Goal: Task Accomplishment & Management: Manage account settings

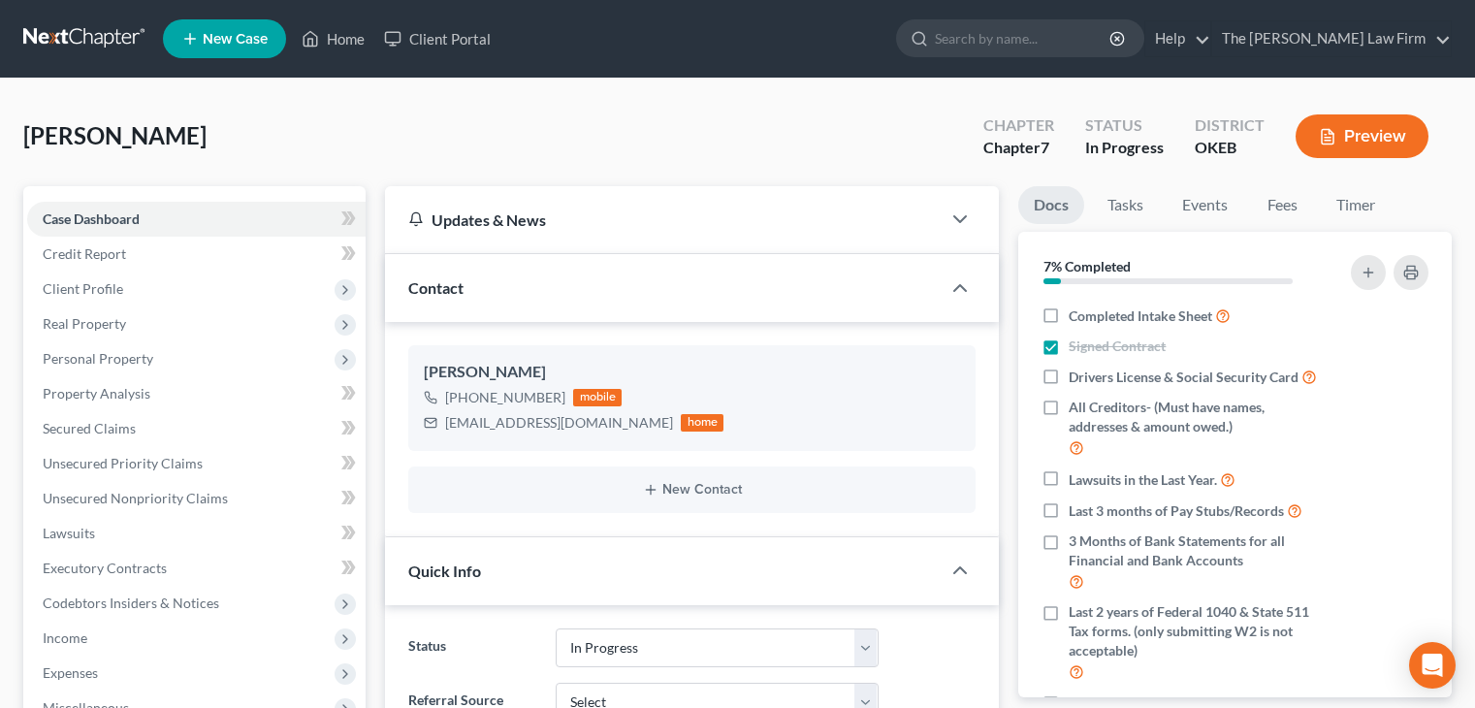
select select "4"
click at [1112, 49] on input "search" at bounding box center [1023, 38] width 177 height 36
type input "[PERSON_NAME]"
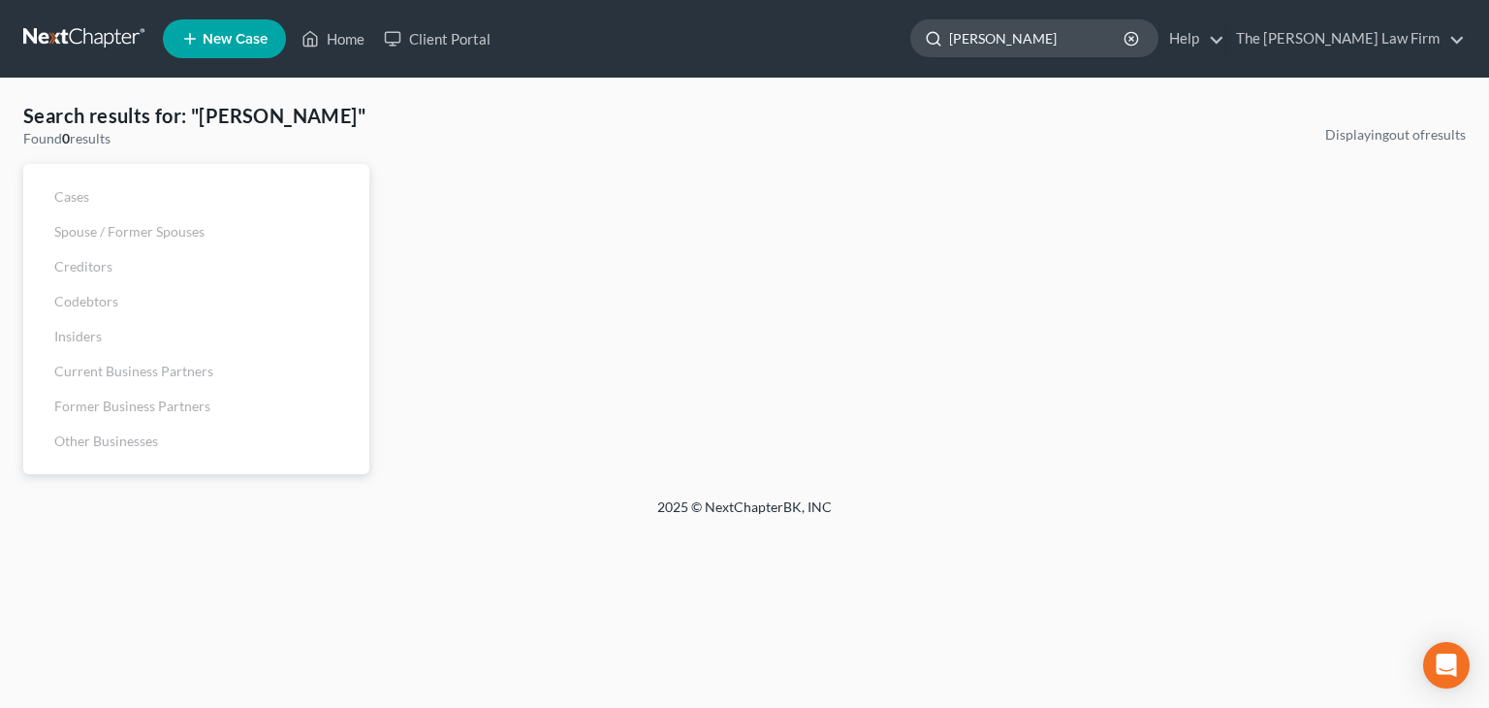
click at [1041, 35] on input "[PERSON_NAME]" at bounding box center [1037, 38] width 177 height 36
click at [1054, 48] on input "[PERSON_NAME]" at bounding box center [1037, 38] width 177 height 36
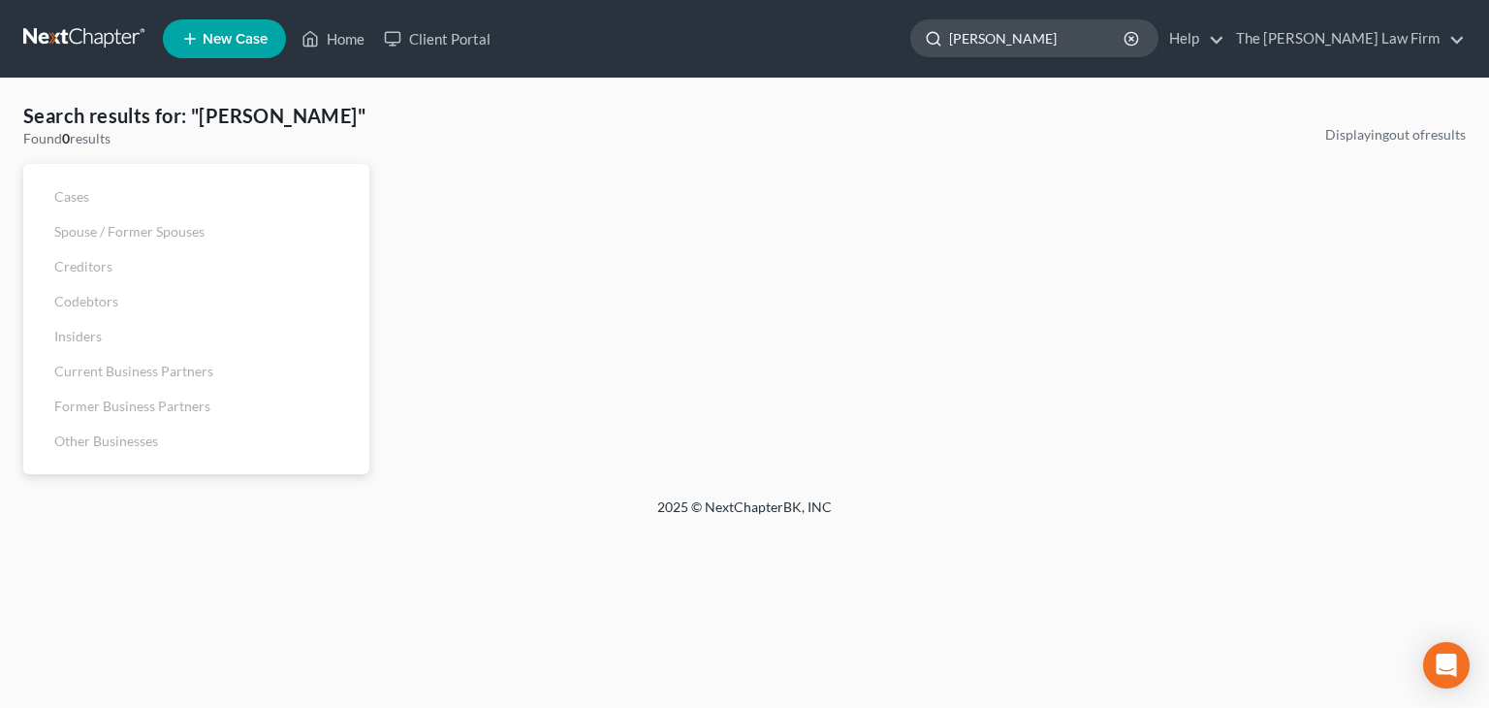
type input "[PERSON_NAME]"
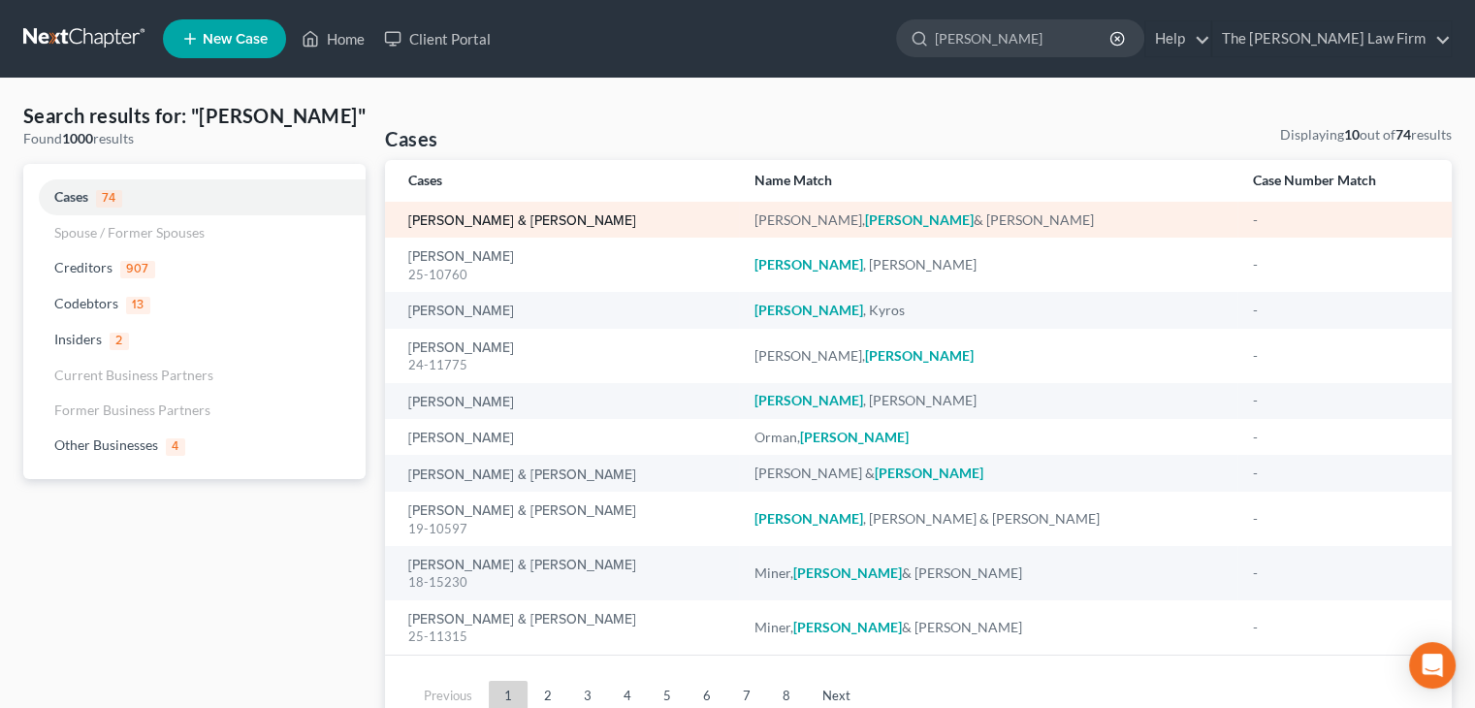
click at [480, 222] on link "[PERSON_NAME] & [PERSON_NAME]" at bounding box center [522, 221] width 228 height 14
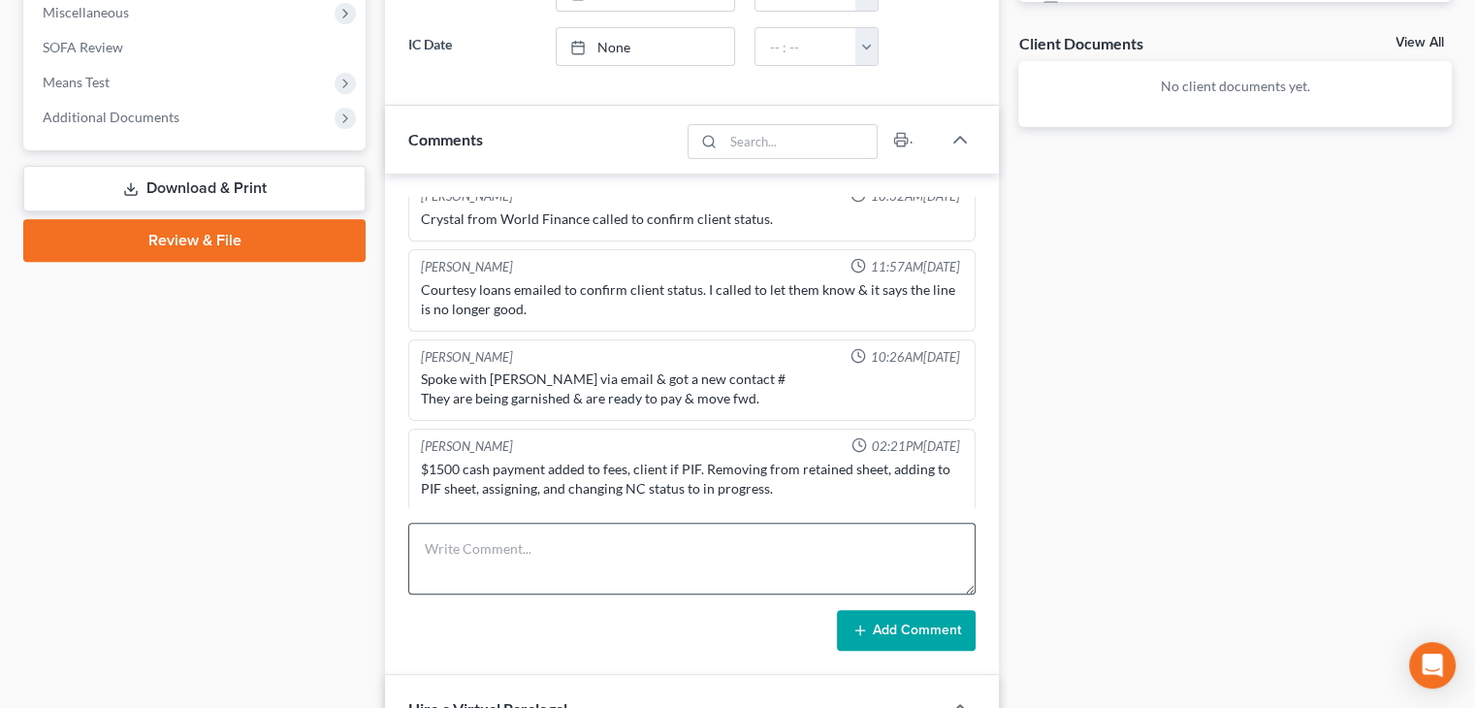
scroll to position [776, 0]
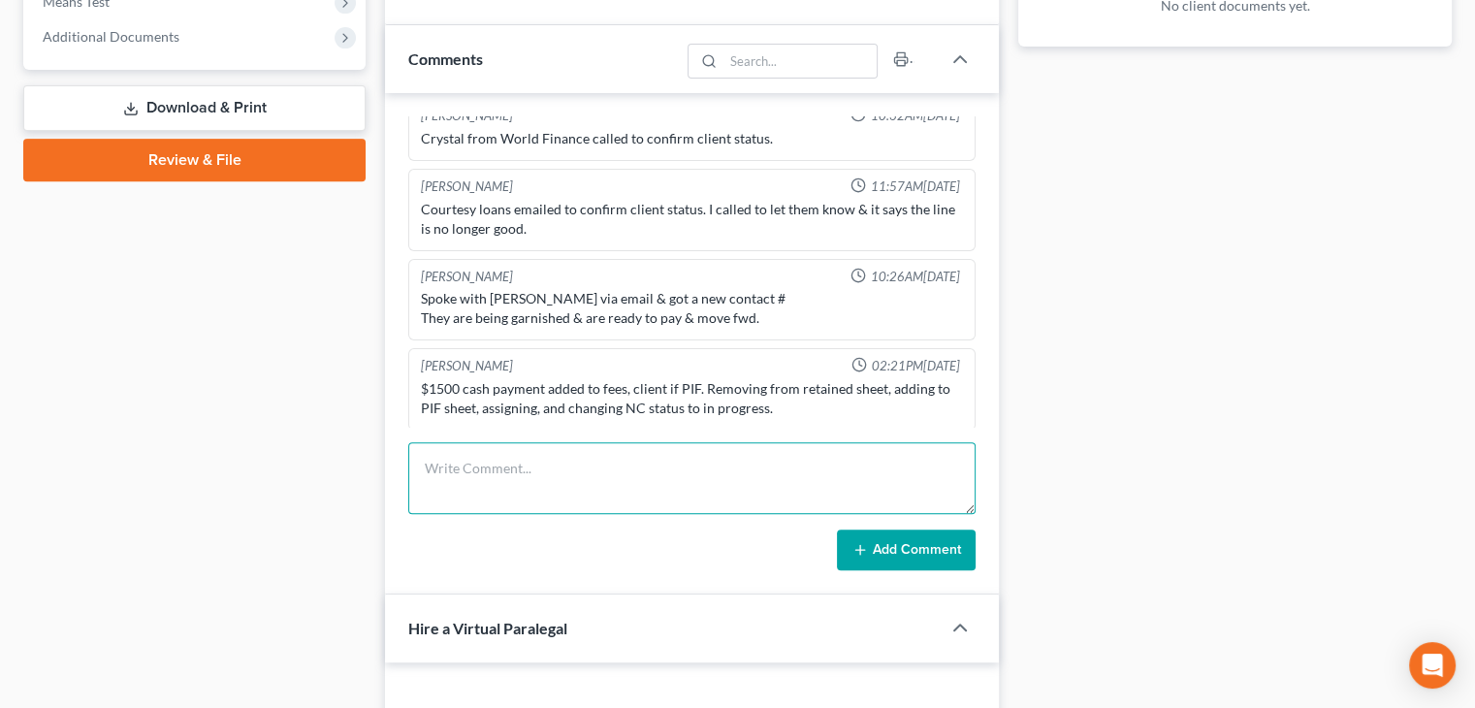
click at [747, 470] on textarea at bounding box center [691, 478] width 567 height 72
type textarea "[PERSON_NAME] was in a meeting, need to gather [PERSON_NAME] phone number, sent…"
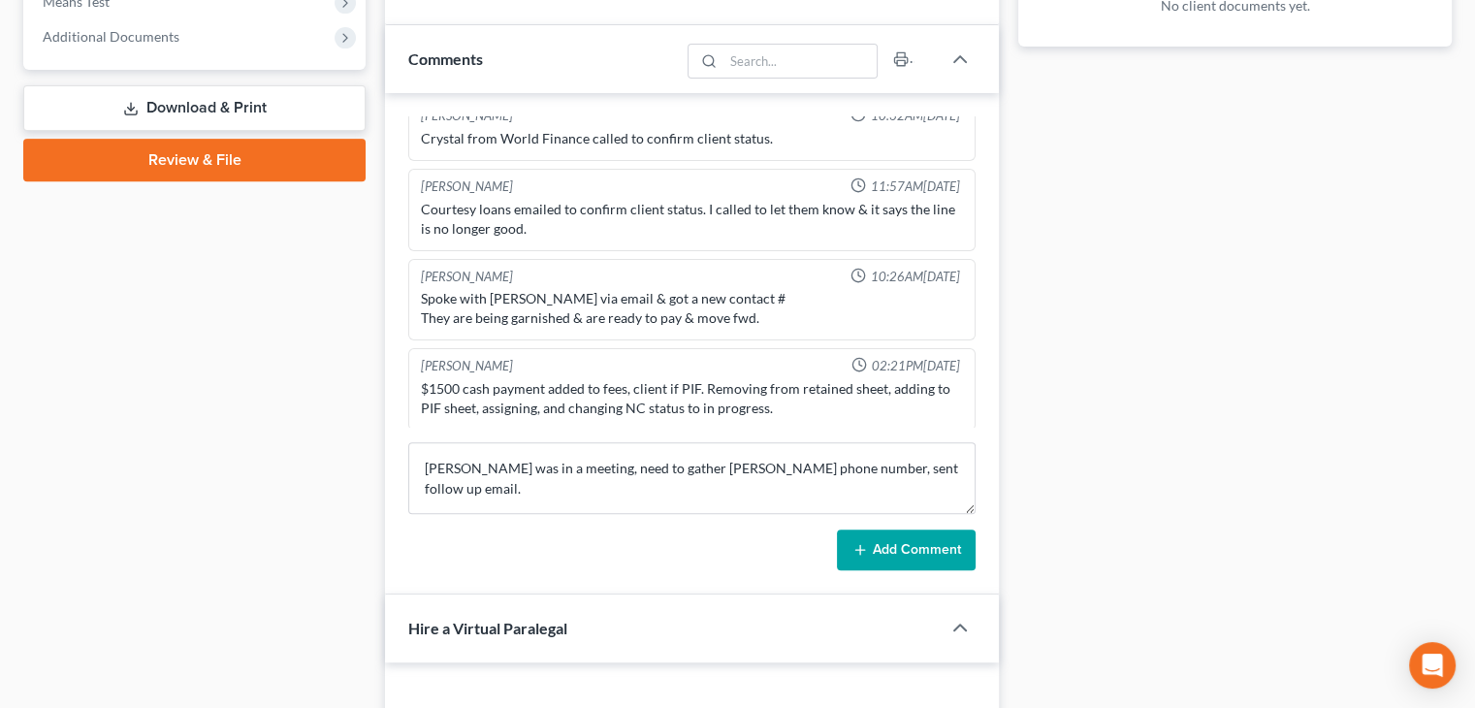
click at [939, 552] on button "Add Comment" at bounding box center [906, 549] width 139 height 41
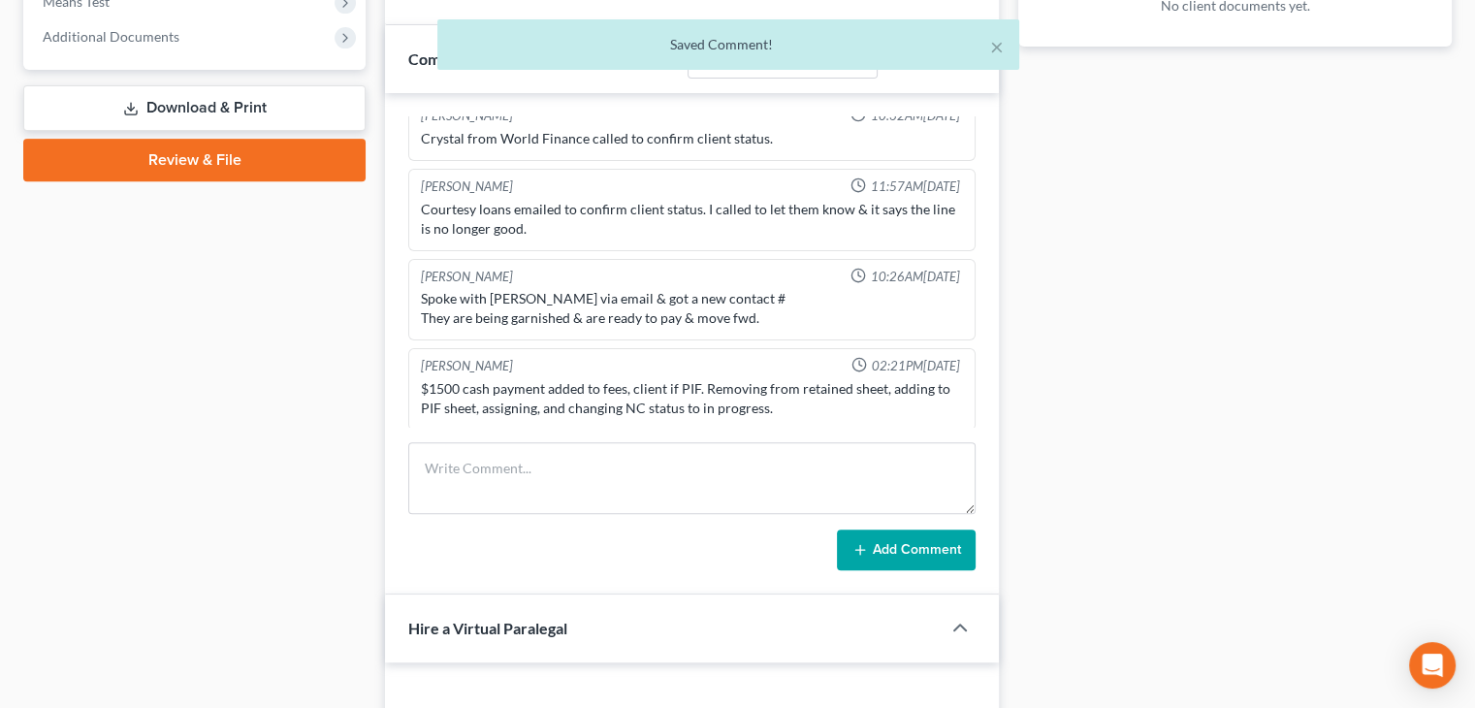
scroll to position [371, 0]
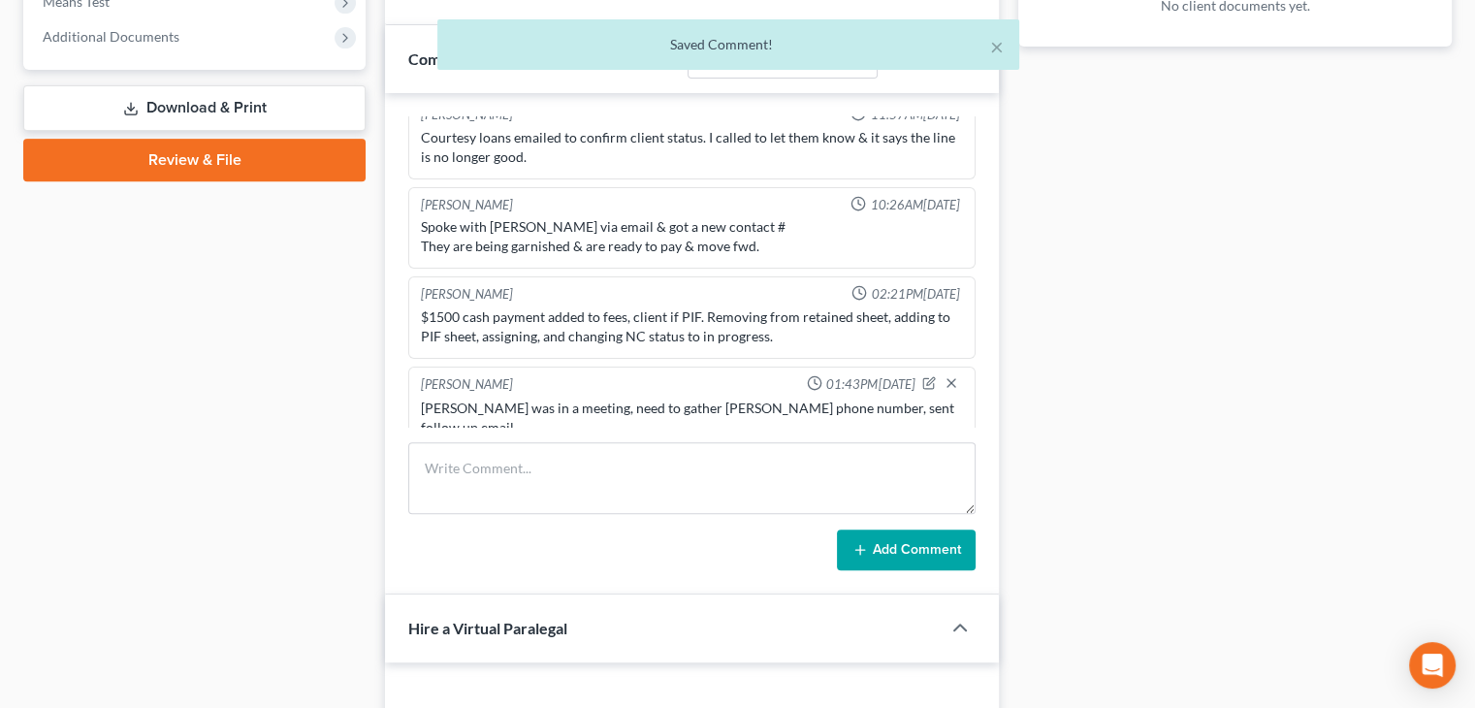
click at [468, 401] on div "[PERSON_NAME] was in a meeting, need to gather [PERSON_NAME] phone number, sent…" at bounding box center [692, 417] width 542 height 39
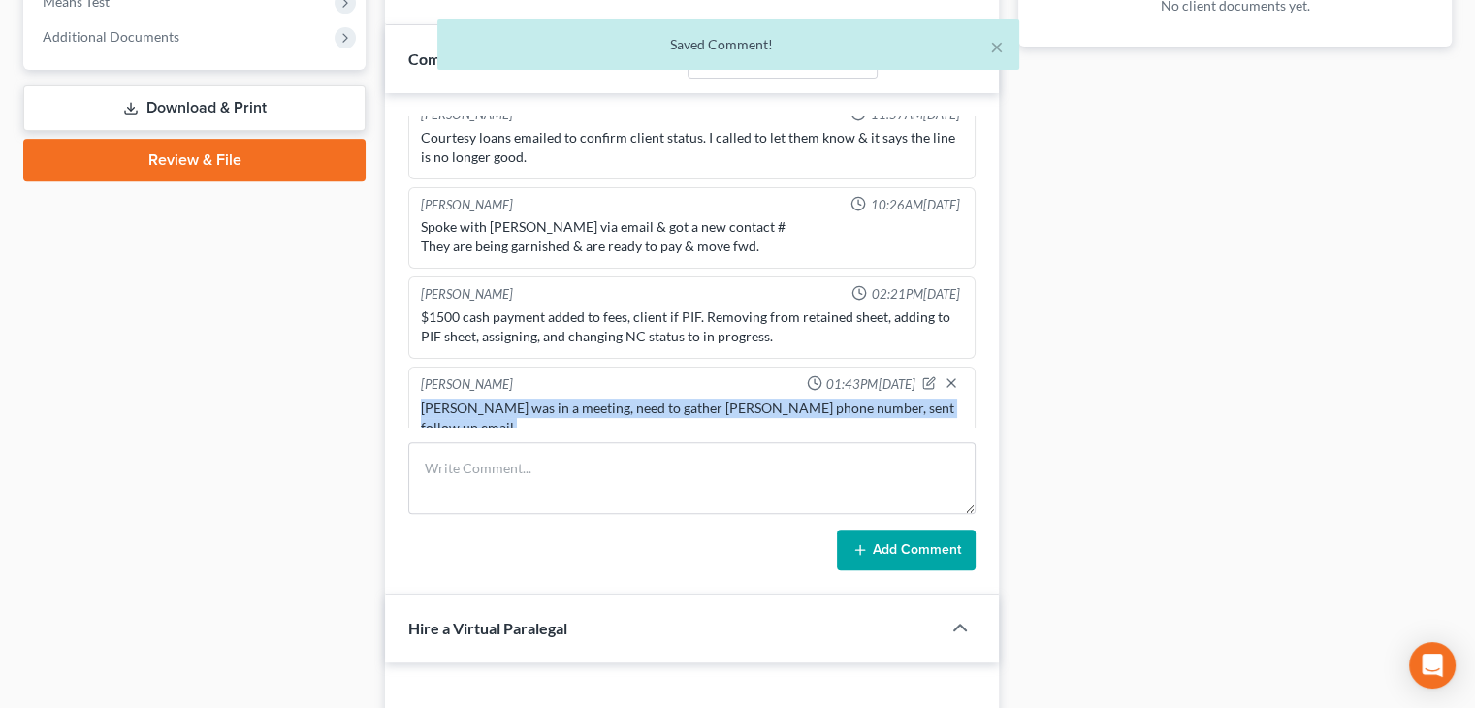
click at [468, 401] on div "[PERSON_NAME] was in a meeting, need to gather [PERSON_NAME] phone number, sent…" at bounding box center [692, 417] width 542 height 39
copy div "[PERSON_NAME] was in a meeting, need to gather [PERSON_NAME] phone number, sent…"
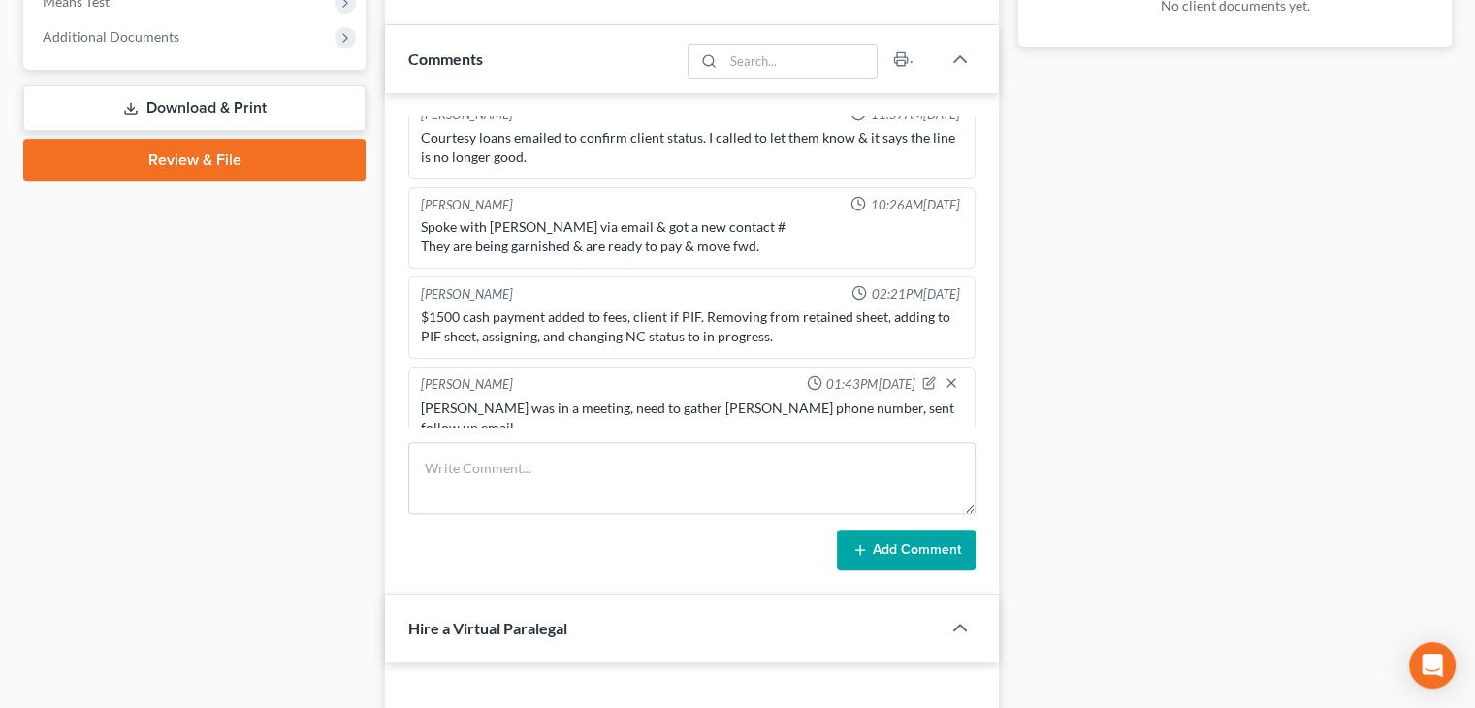
click at [1113, 471] on div "Docs Tasks Events Fees Timer 0% Completed Nothing here yet! Completed Intake Sh…" at bounding box center [1234, 558] width 453 height 2295
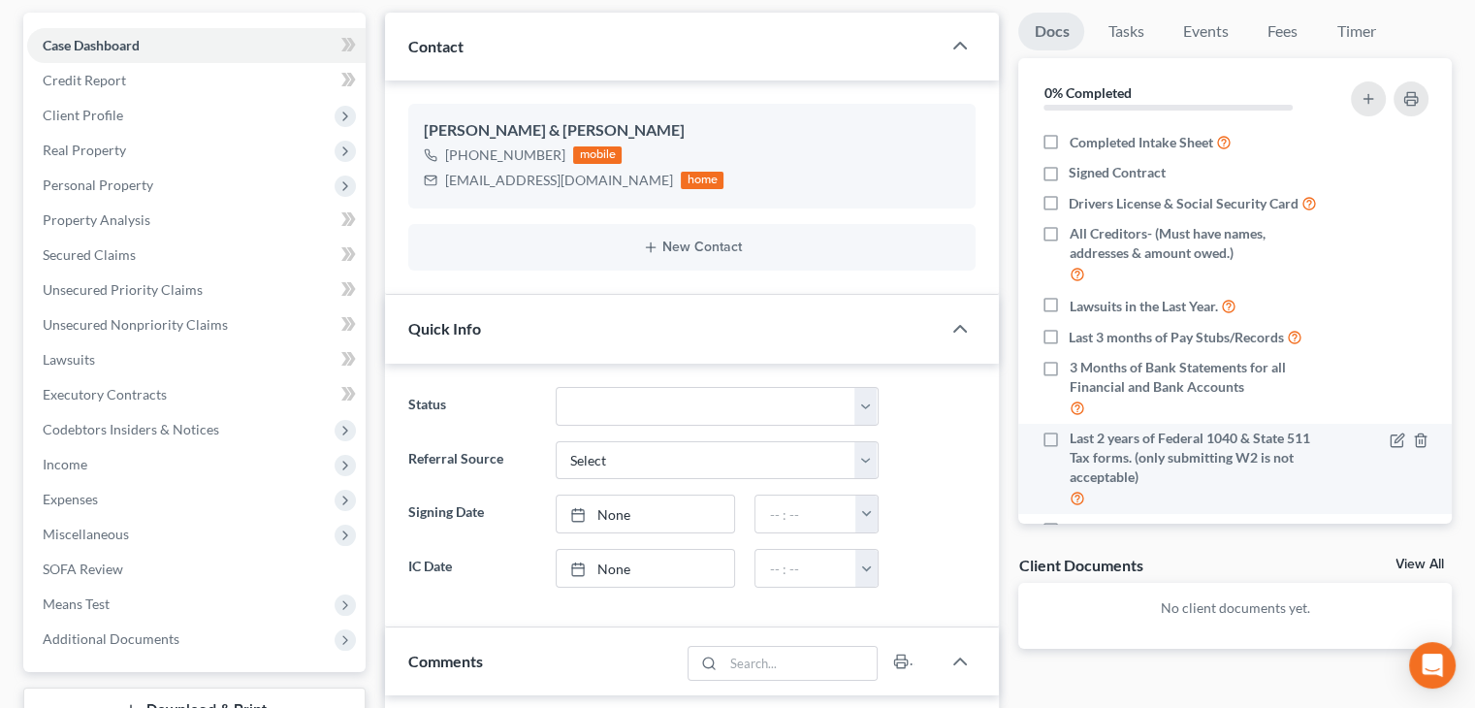
scroll to position [0, 0]
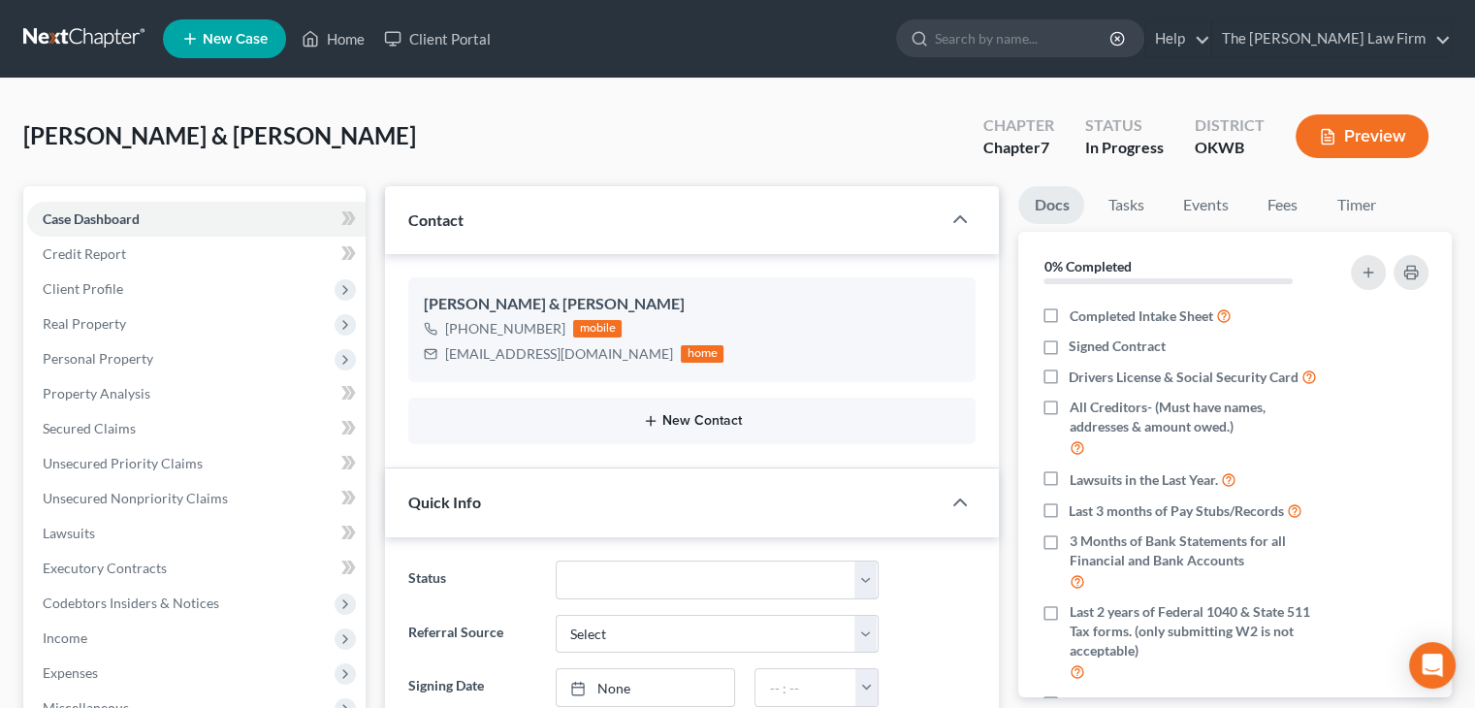
click at [707, 415] on button "New Contact" at bounding box center [692, 421] width 536 height 16
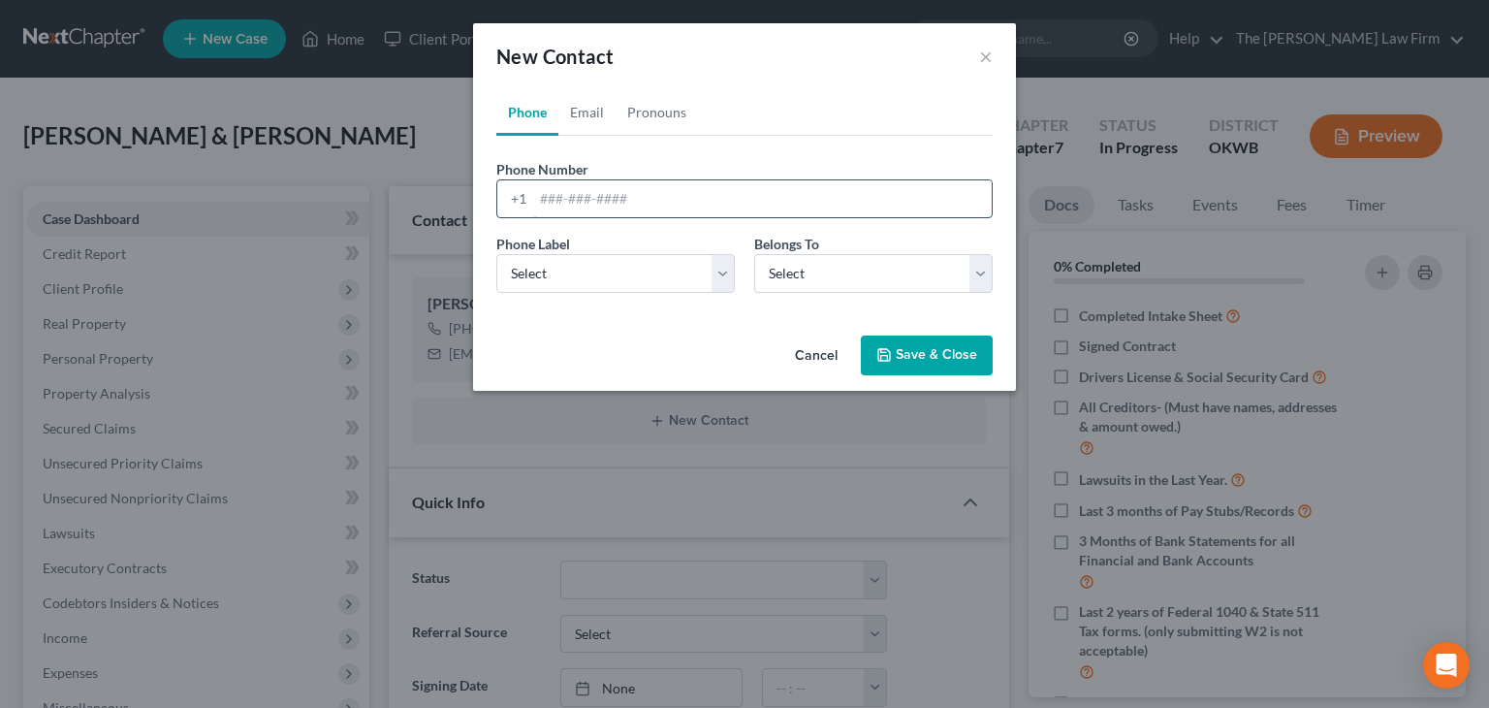
click at [736, 208] on input "tel" at bounding box center [762, 198] width 459 height 37
type input "4056140571"
click at [915, 355] on button "Save & Close" at bounding box center [927, 355] width 132 height 41
click at [685, 264] on select "Select Mobile Home Work Other" at bounding box center [615, 273] width 239 height 39
select select "0"
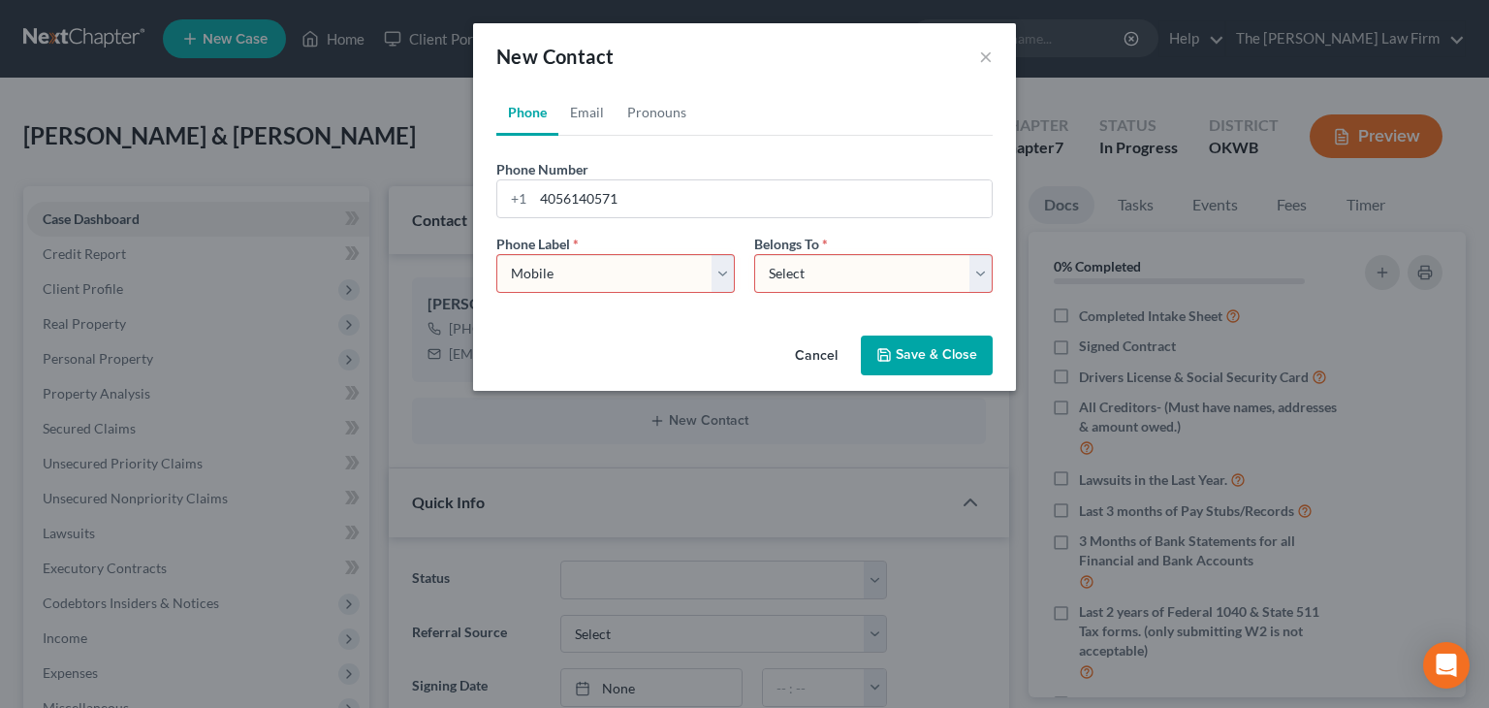
click at [496, 254] on select "Select Mobile Home Work Other" at bounding box center [615, 273] width 239 height 39
click at [888, 292] on div "Phone Label * Select Mobile Home Work Other Belongs To * Select Client Other" at bounding box center [745, 271] width 516 height 75
click at [893, 284] on select "Select Client Other" at bounding box center [873, 273] width 239 height 39
select select "0"
click at [754, 254] on select "Select Client Other" at bounding box center [873, 273] width 239 height 39
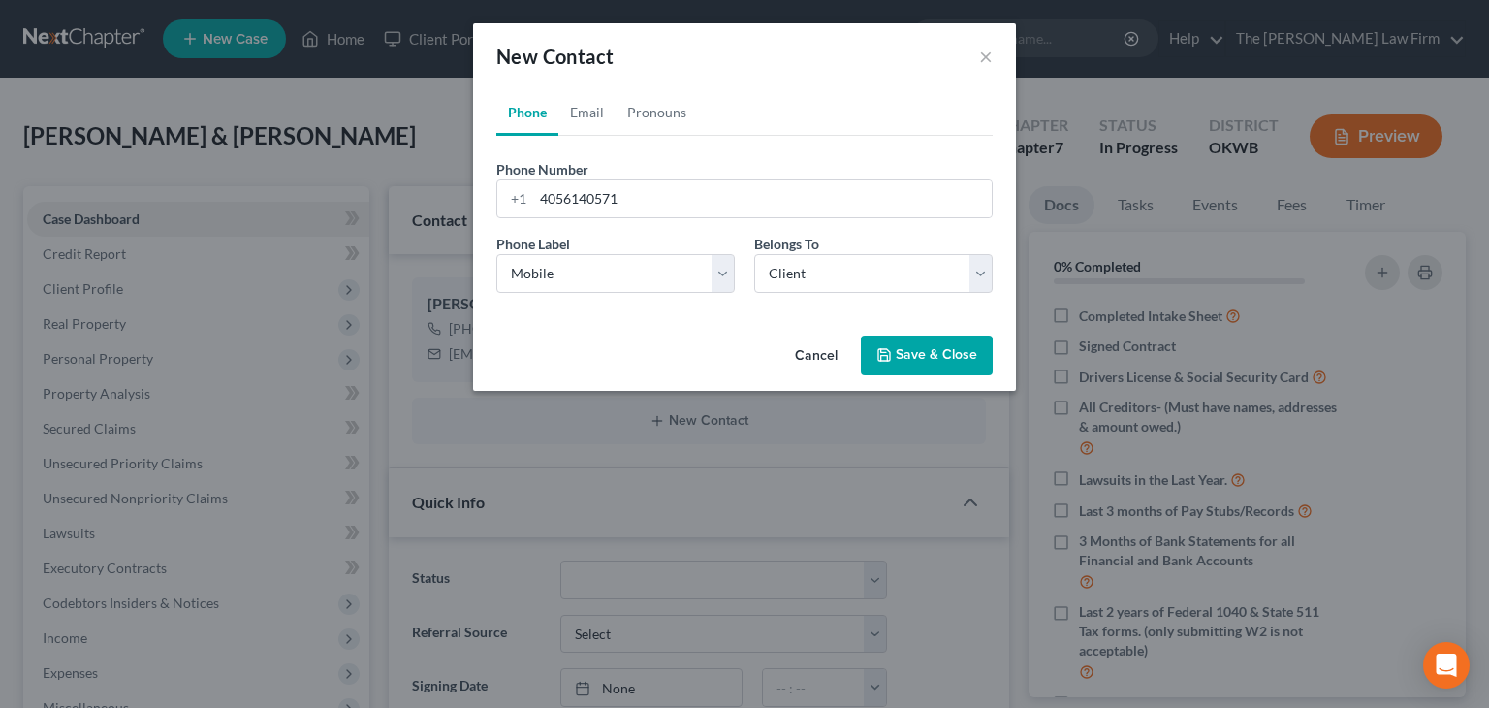
click at [903, 355] on button "Save & Close" at bounding box center [927, 355] width 132 height 41
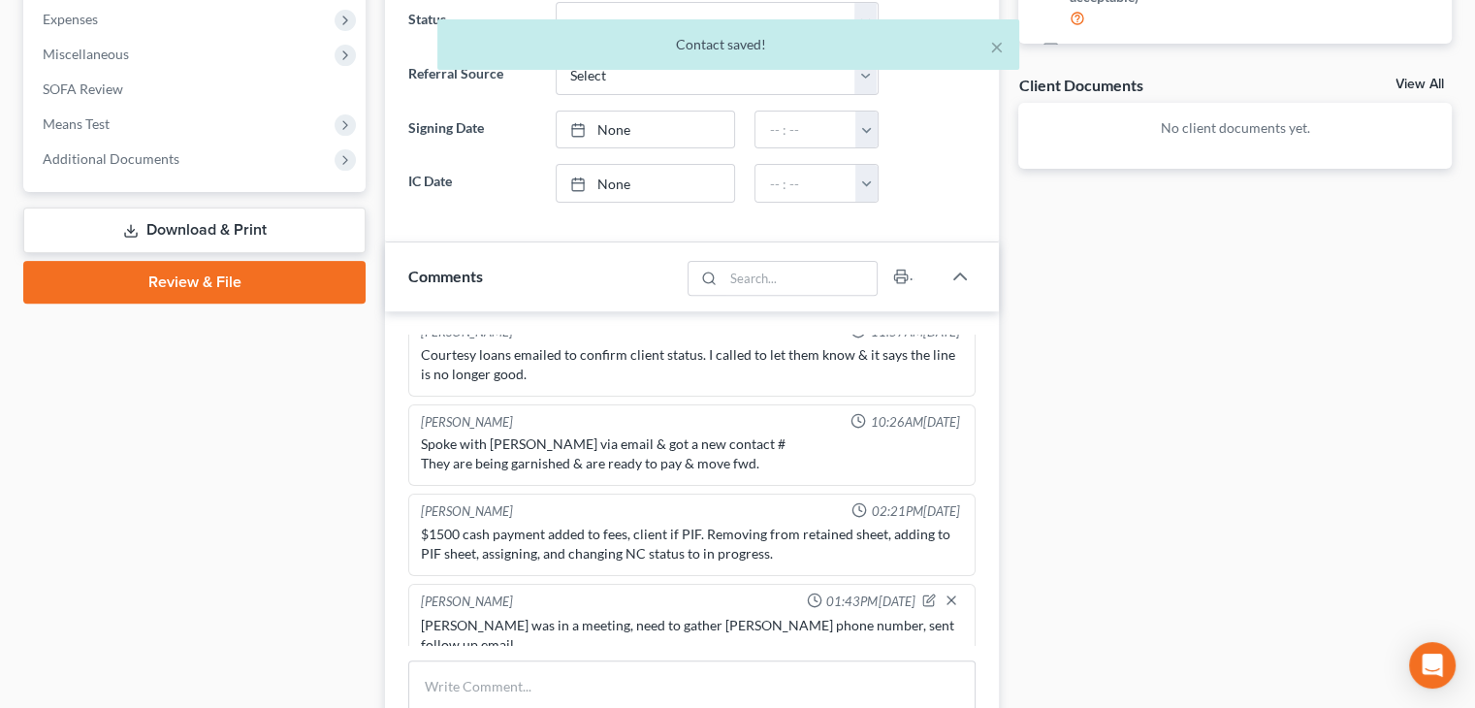
scroll to position [873, 0]
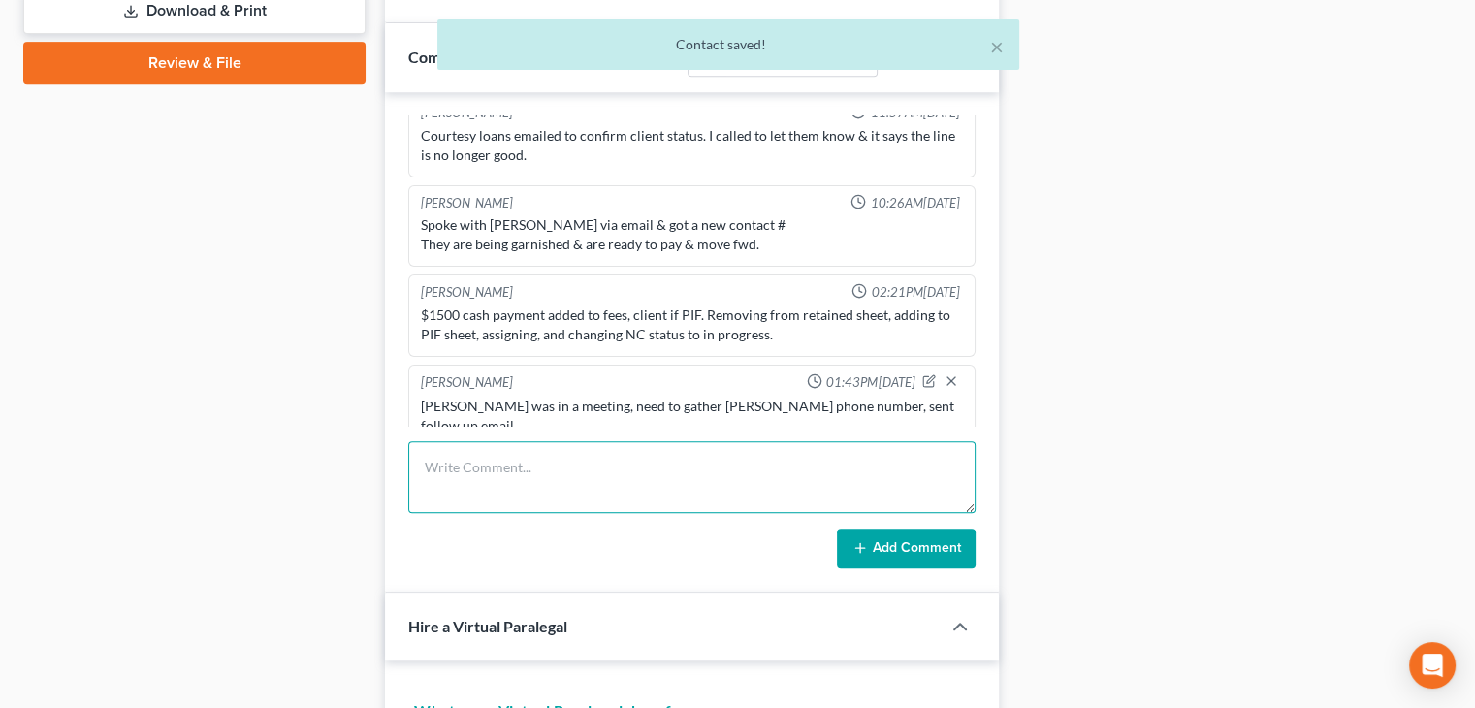
click at [688, 483] on textarea at bounding box center [691, 477] width 567 height 72
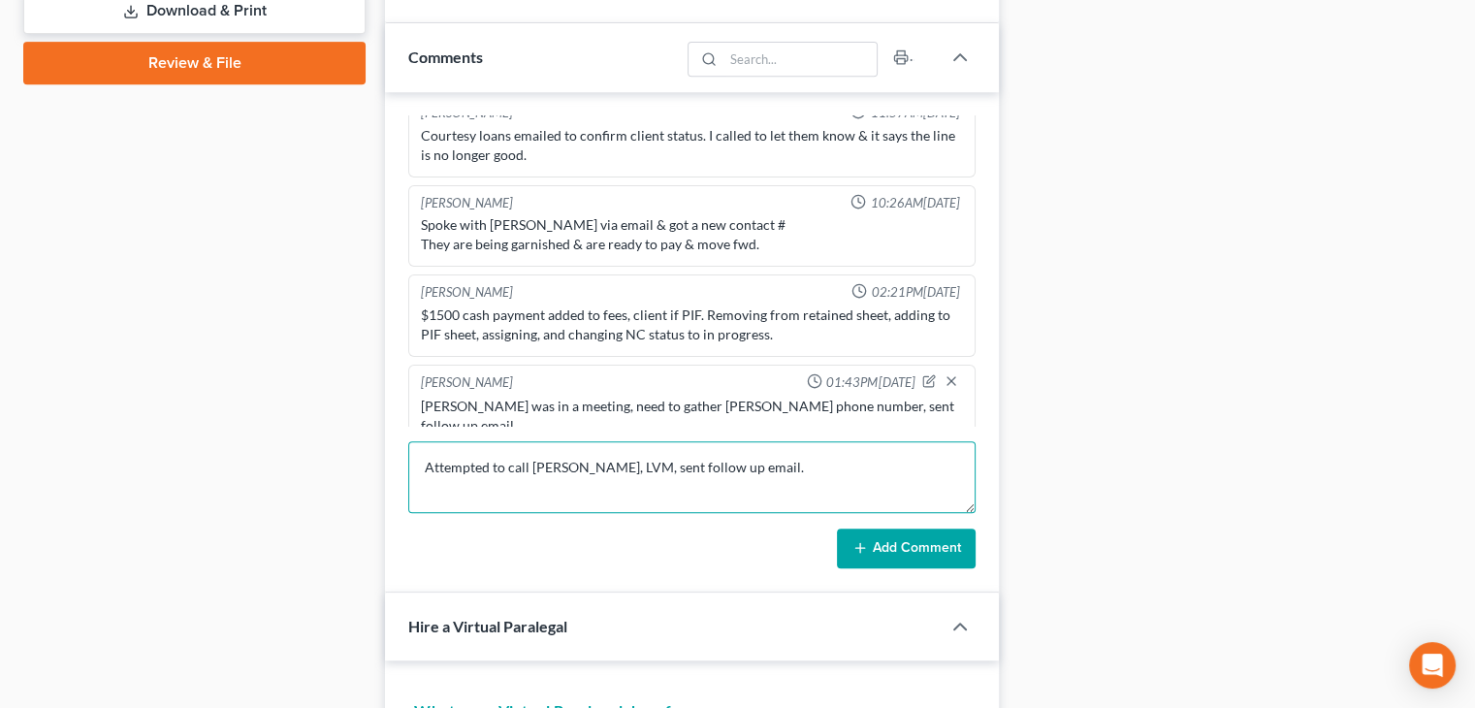
type textarea "Attempted to call [PERSON_NAME], LVM, sent follow up email."
click at [915, 562] on button "Add Comment" at bounding box center [906, 548] width 139 height 41
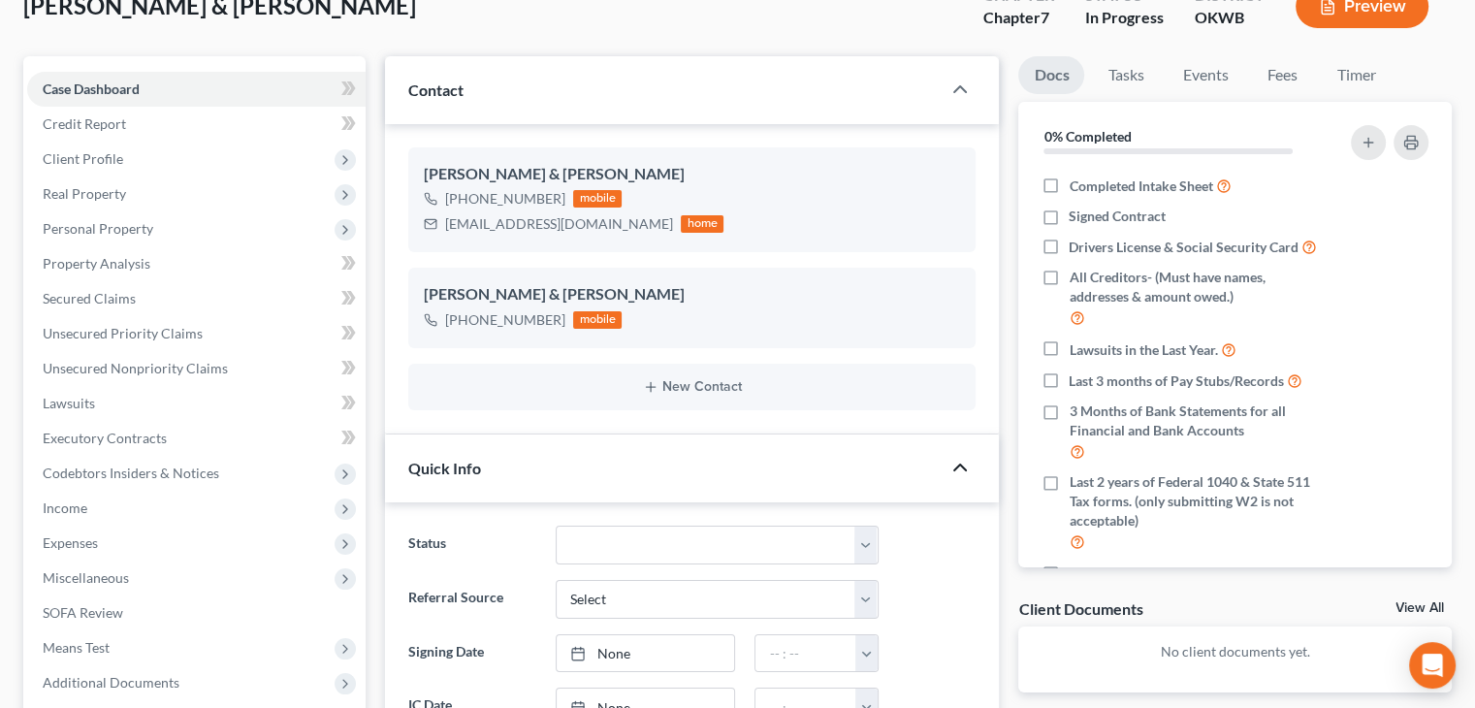
scroll to position [97, 0]
